Goal: Register for event/course

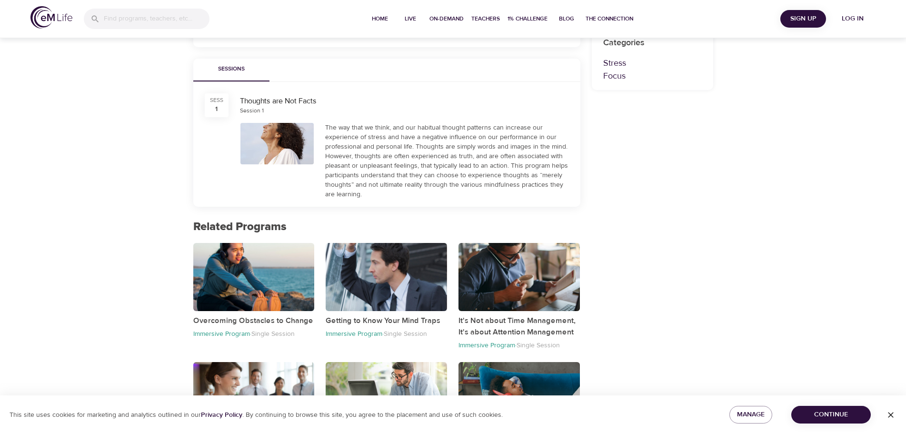
scroll to position [376, 0]
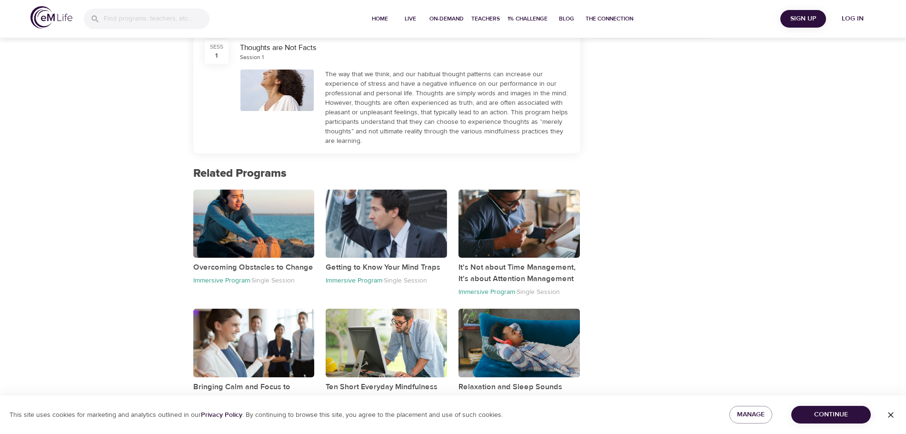
click at [809, 21] on span "Sign Up" at bounding box center [803, 19] width 38 height 12
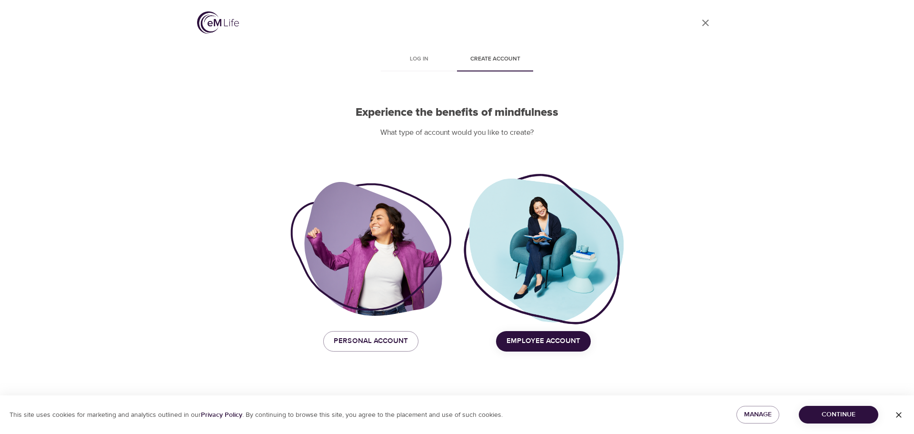
click at [845, 415] on span "Continue" at bounding box center [838, 414] width 64 height 12
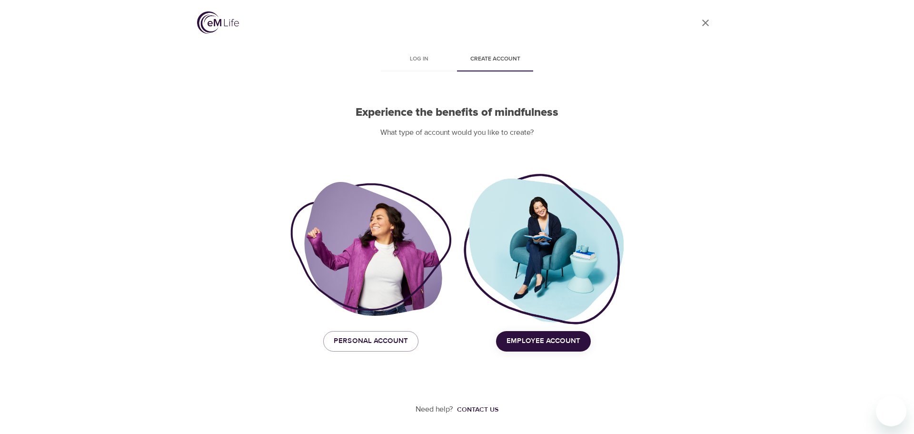
click at [535, 339] on span "Employee Account" at bounding box center [543, 341] width 74 height 12
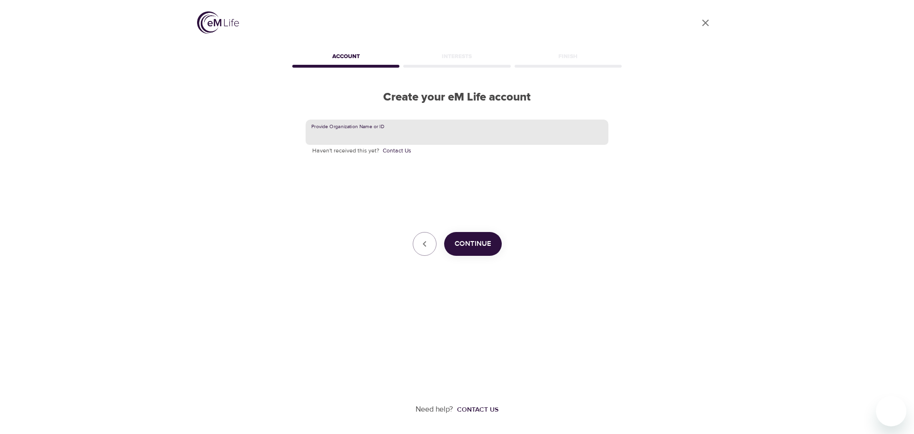
click at [396, 128] on input "text" at bounding box center [457, 132] width 303 height 26
type input "CVS Health"
click at [473, 243] on span "Continue" at bounding box center [473, 243] width 37 height 12
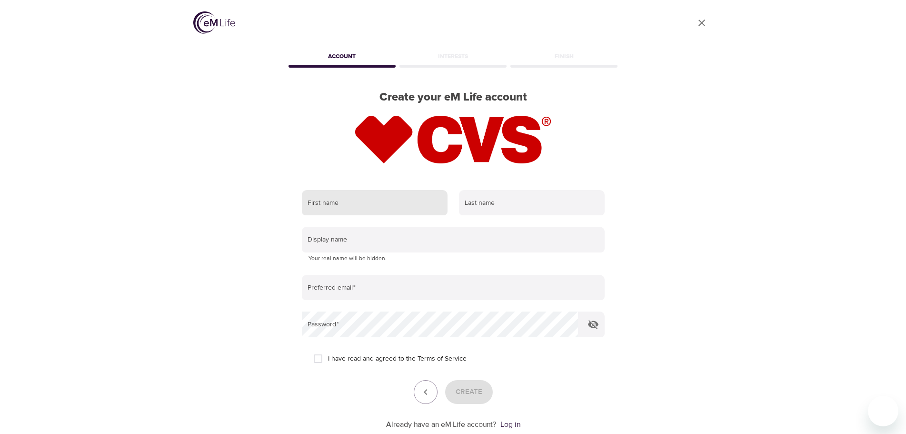
click at [417, 203] on input "text" at bounding box center [375, 203] width 146 height 26
type input "Louwanna"
type input "[PERSON_NAME]"
type input "[EMAIL_ADDRESS][DOMAIN_NAME]"
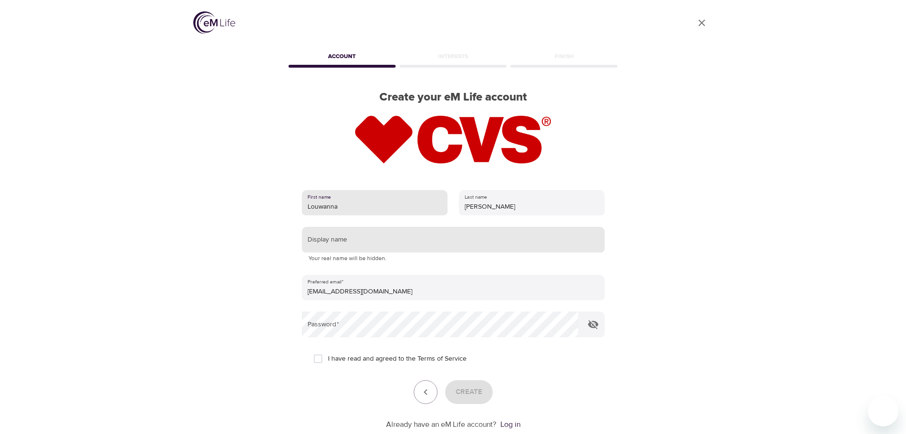
click at [407, 238] on input "text" at bounding box center [453, 240] width 303 height 26
type input "L"
type input "[PERSON_NAME]"
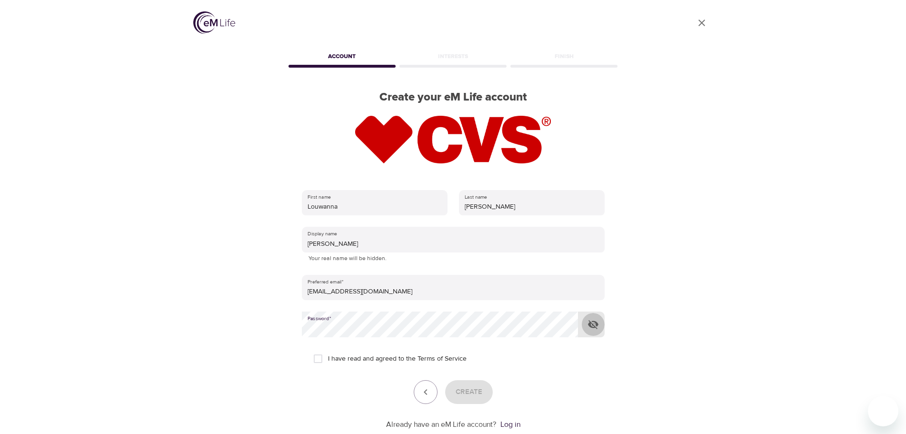
click at [594, 325] on icon "button" at bounding box center [592, 323] width 11 height 11
click at [321, 357] on input "I have read and agreed to the Terms of Service" at bounding box center [318, 358] width 20 height 20
checkbox input "true"
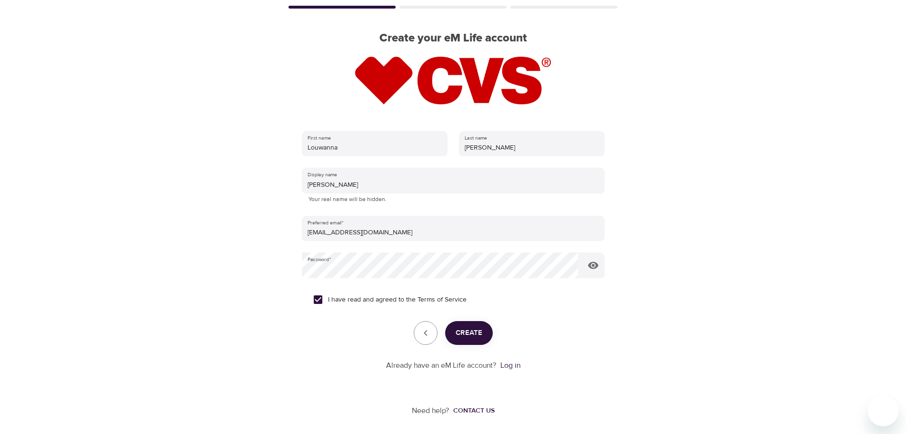
scroll to position [60, 0]
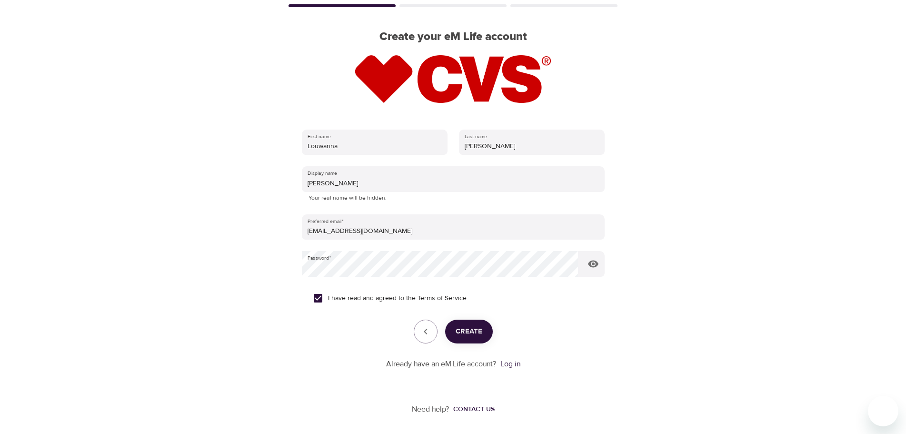
click at [468, 336] on span "Create" at bounding box center [468, 331] width 27 height 12
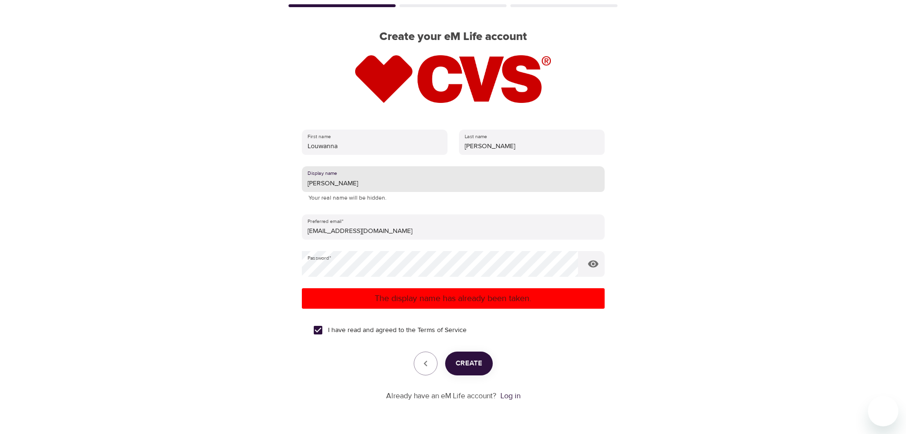
click at [334, 183] on input "[PERSON_NAME]" at bounding box center [453, 179] width 303 height 26
type input "N"
type input "#1Nonnie"
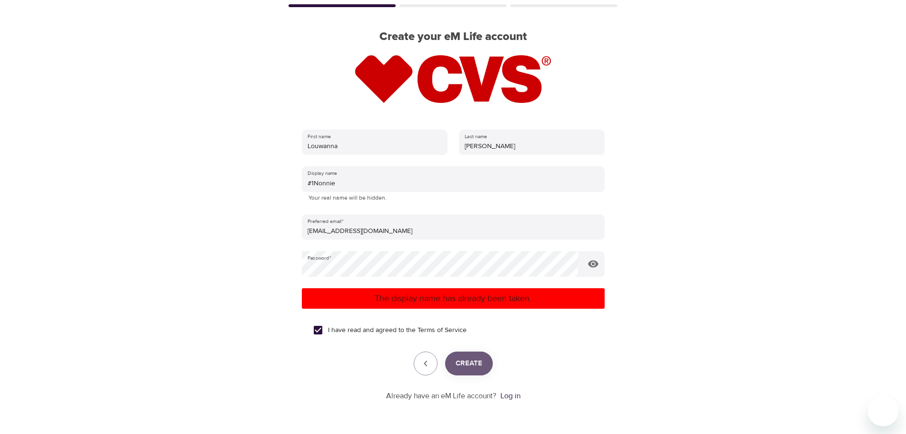
click at [470, 370] on button "Create" at bounding box center [469, 363] width 48 height 24
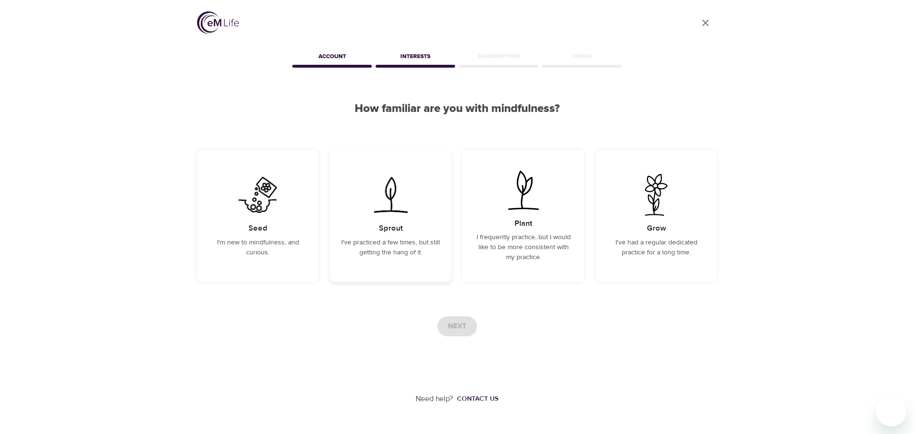
click at [391, 234] on div "Sprout I've practiced a few times, but still getting the hang of it." at bounding box center [390, 216] width 121 height 132
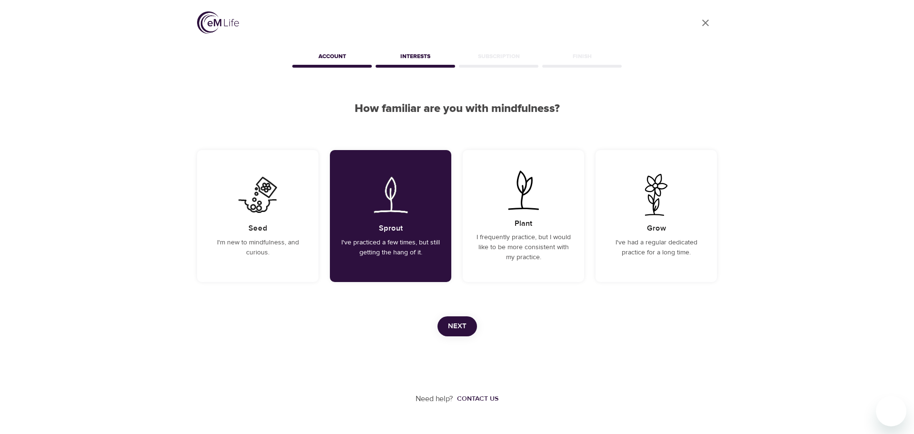
click at [456, 330] on span "Next" at bounding box center [457, 326] width 19 height 12
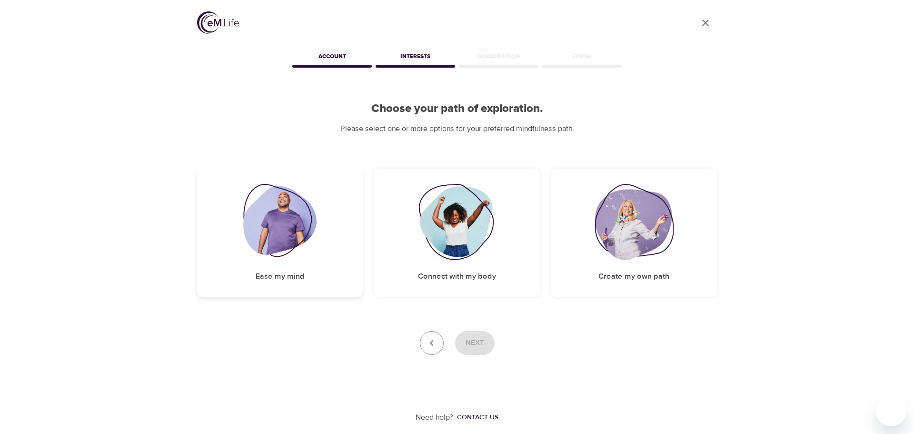
click at [279, 261] on div "Ease my mind" at bounding box center [280, 232] width 166 height 128
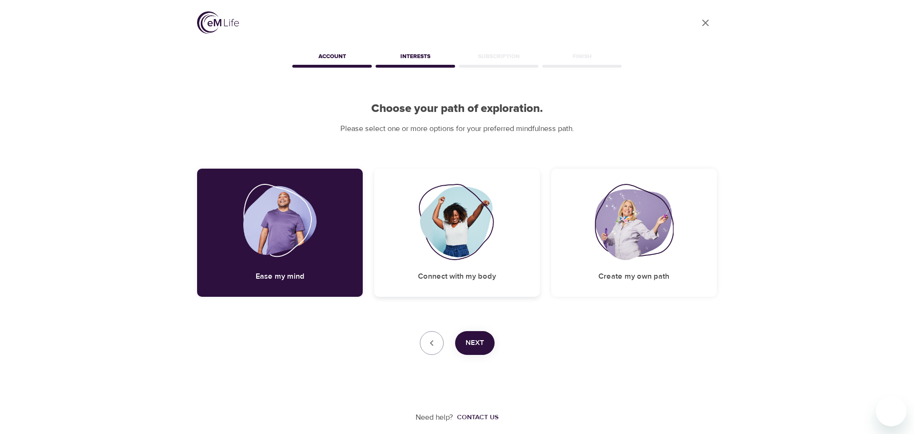
click at [479, 268] on div "Connect with my body" at bounding box center [457, 232] width 166 height 128
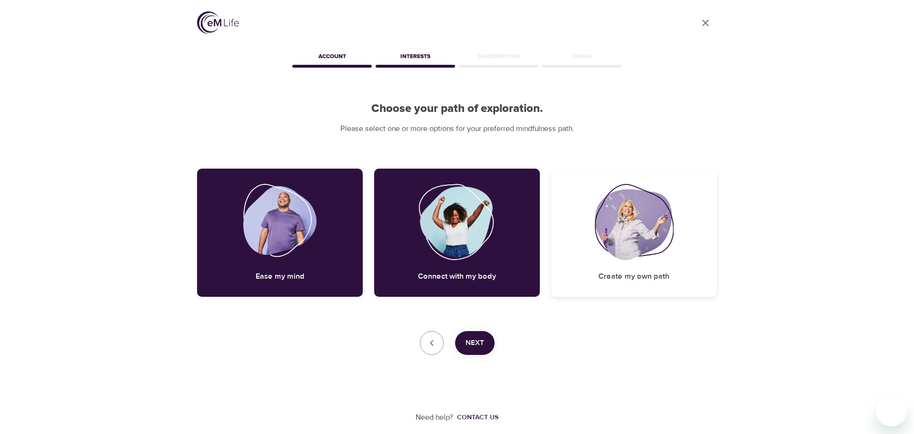
click at [605, 275] on h5 "Create my own path" at bounding box center [633, 276] width 71 height 10
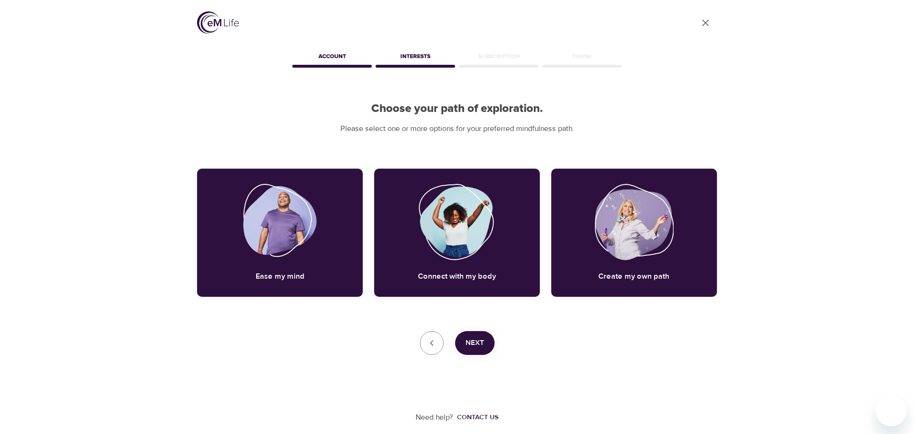
click at [460, 347] on button "Next" at bounding box center [475, 343] width 40 height 24
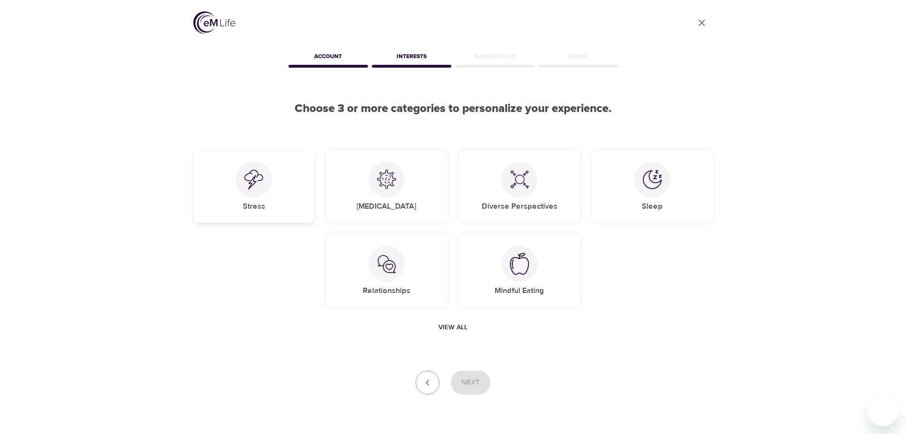
click at [286, 191] on div "Stress" at bounding box center [253, 186] width 121 height 73
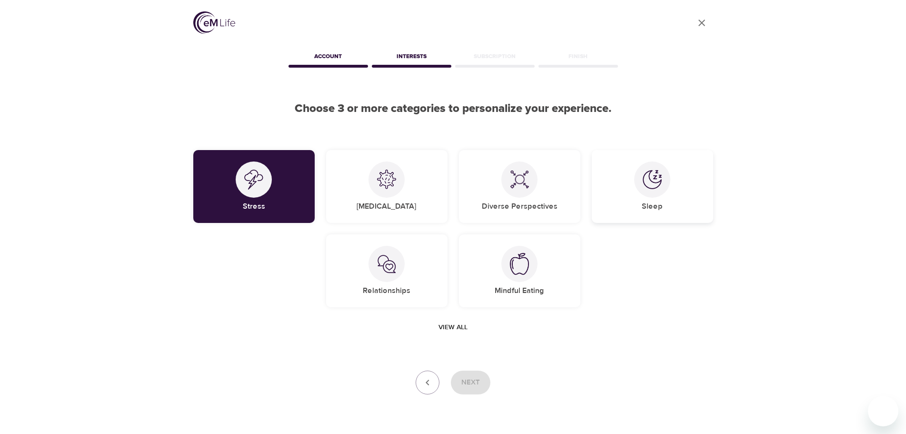
click at [646, 196] on div at bounding box center [652, 179] width 36 height 36
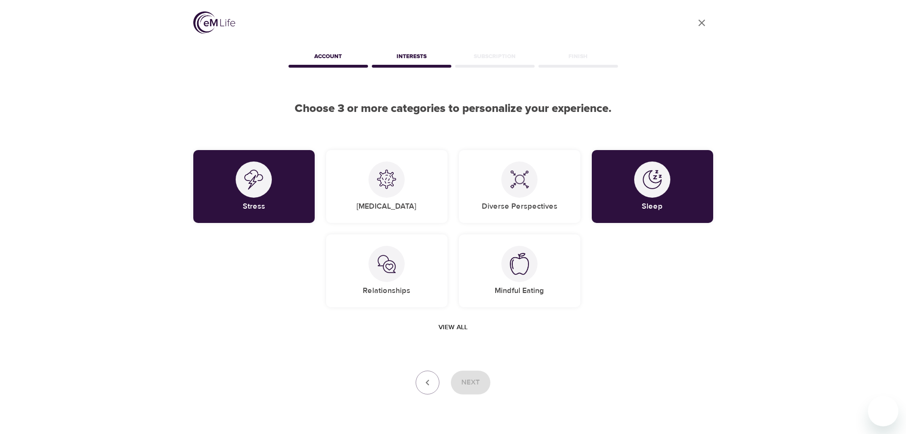
click at [461, 328] on span "View all" at bounding box center [452, 327] width 29 height 12
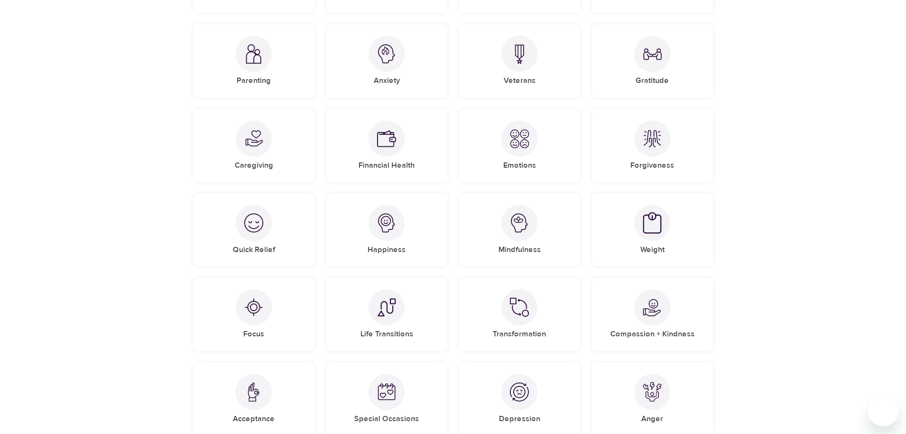
scroll to position [247, 0]
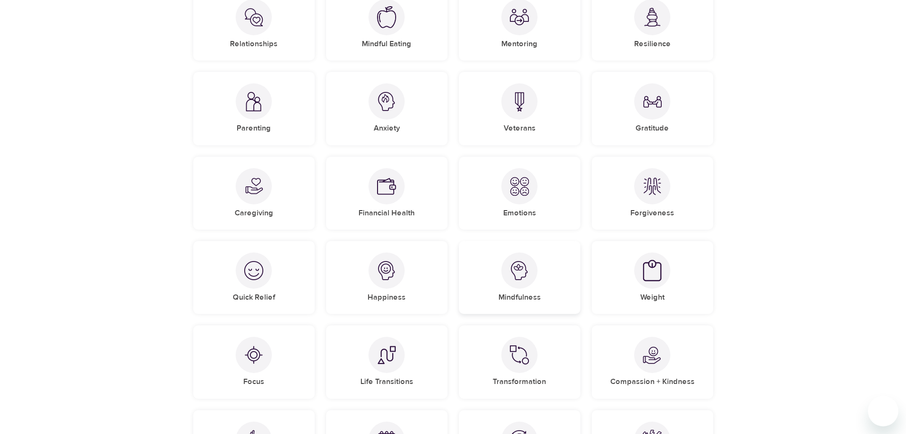
click at [514, 280] on img at bounding box center [519, 270] width 19 height 19
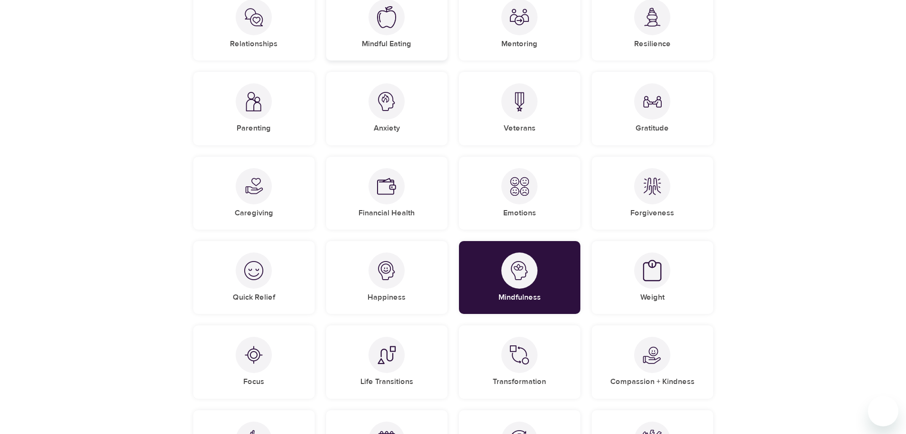
click at [386, 27] on img at bounding box center [386, 17] width 19 height 22
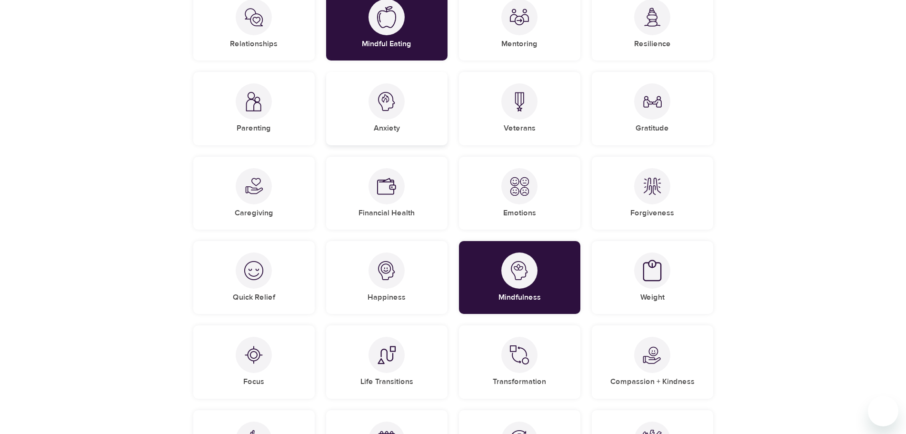
click at [400, 131] on div "Anxiety" at bounding box center [386, 108] width 121 height 73
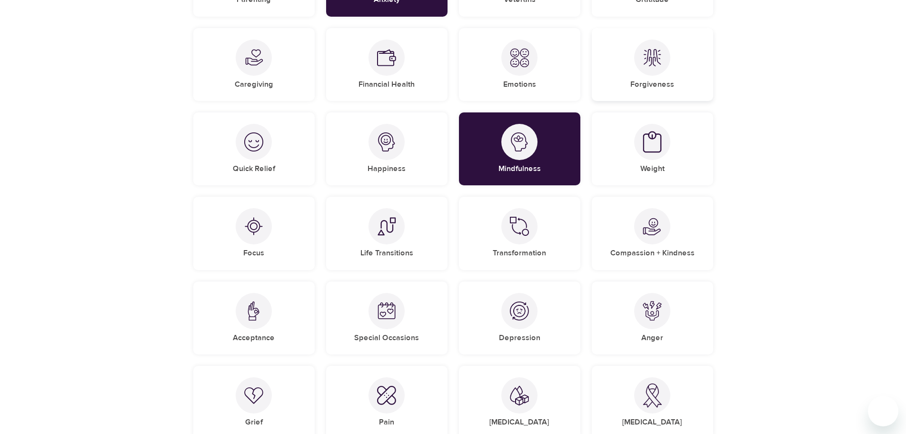
scroll to position [389, 0]
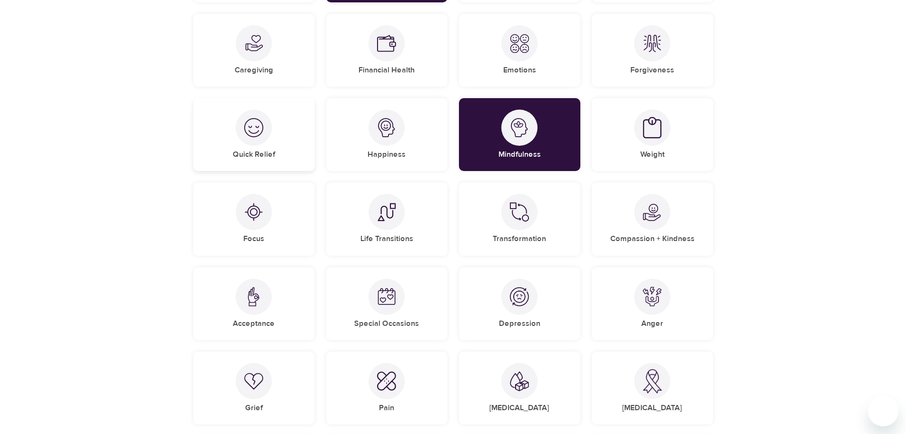
click at [257, 139] on div at bounding box center [254, 127] width 36 height 36
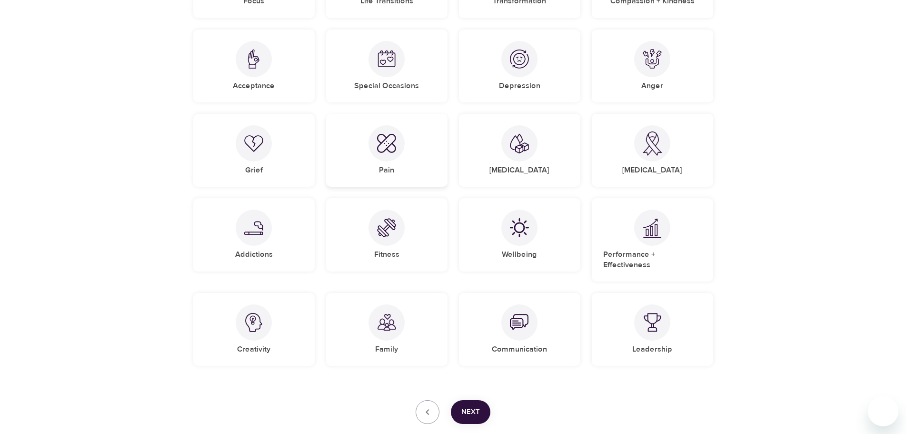
scroll to position [627, 0]
click at [366, 216] on div "Fitness" at bounding box center [386, 234] width 121 height 73
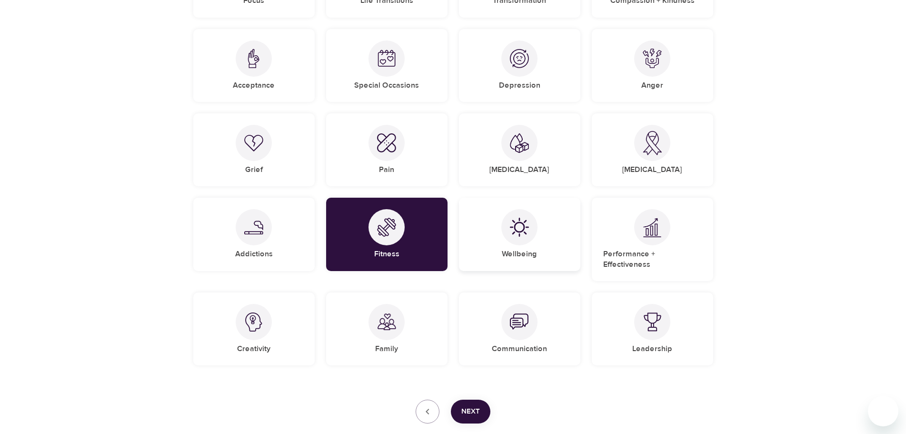
click at [513, 233] on img at bounding box center [519, 227] width 19 height 19
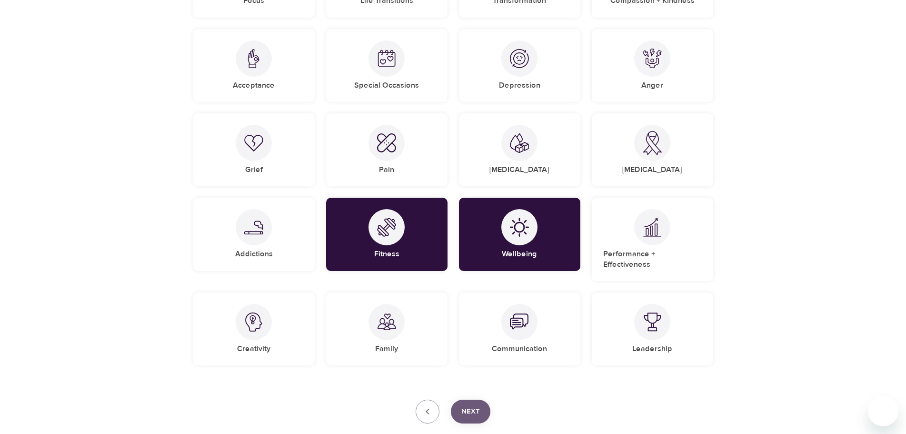
click at [472, 405] on span "Next" at bounding box center [470, 411] width 19 height 12
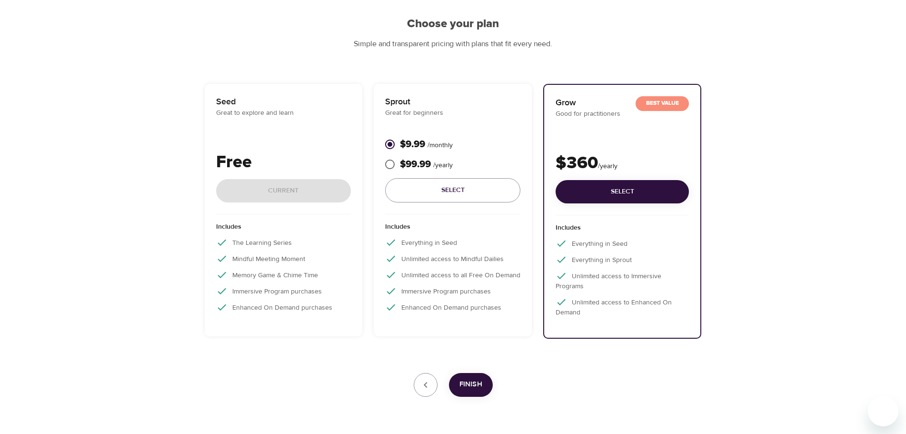
scroll to position [115, 0]
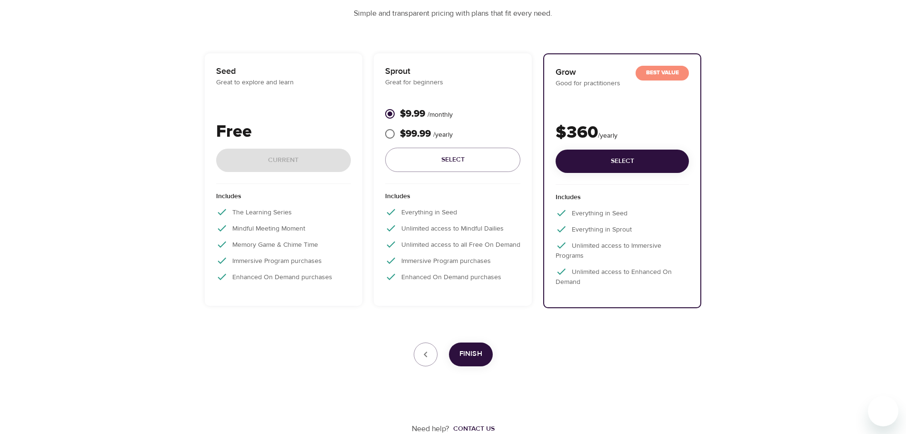
click at [296, 245] on p "Memory Game & Chime Time" at bounding box center [283, 243] width 135 height 11
click at [295, 115] on div "Seed Great to explore and learn Free Current" at bounding box center [283, 124] width 135 height 119
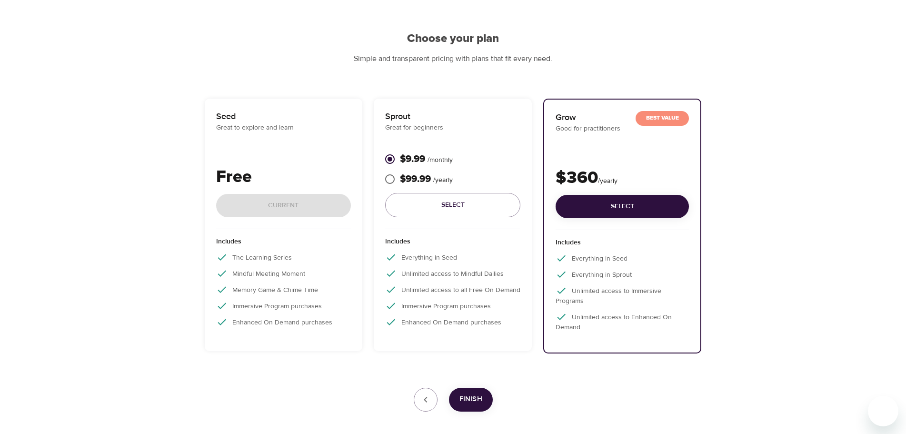
scroll to position [0, 0]
